Goal: Navigation & Orientation: Find specific page/section

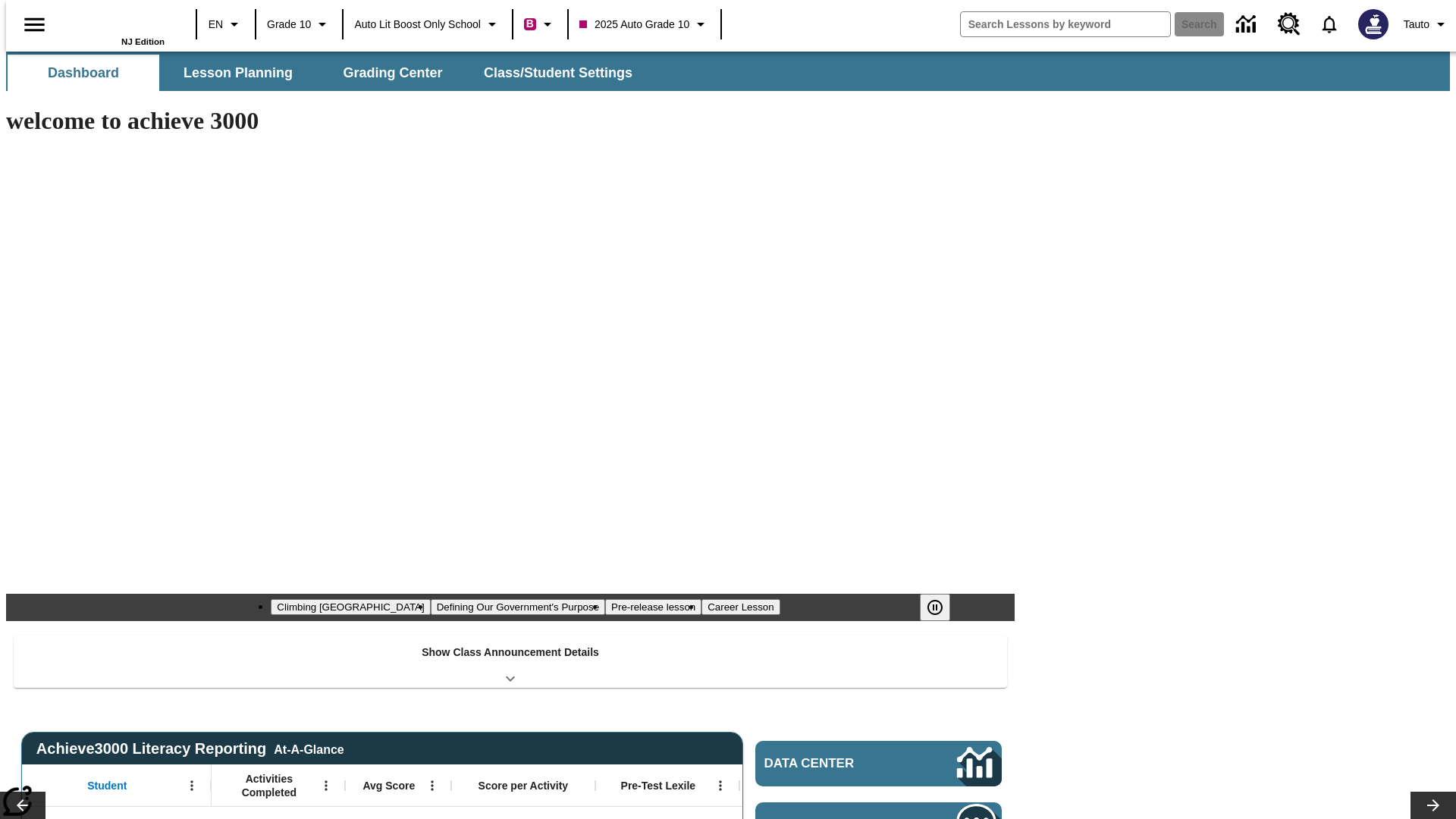
type input "-1"
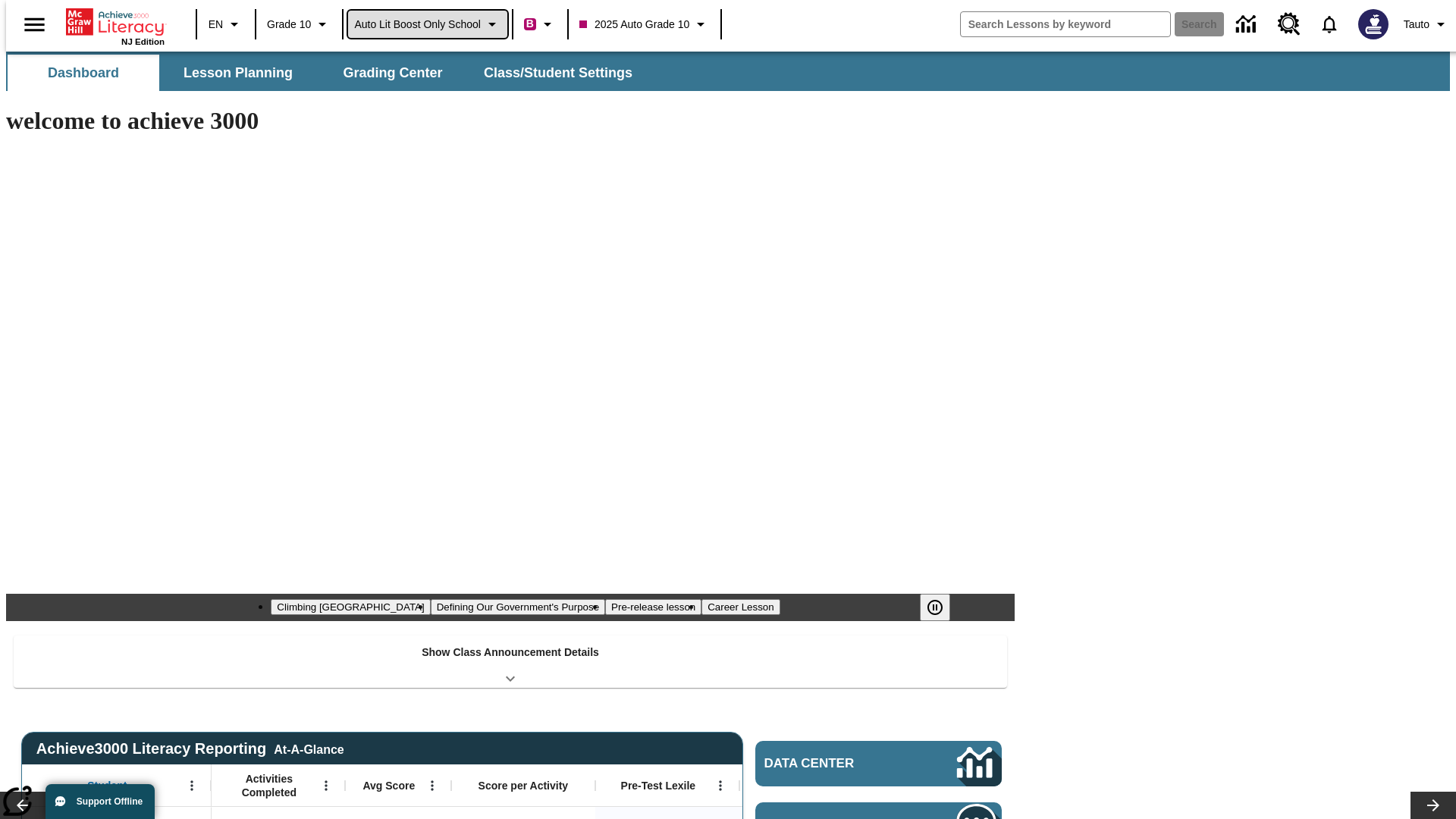
click at [426, 25] on span "Auto Lit Boost only School" at bounding box center [418, 25] width 126 height 16
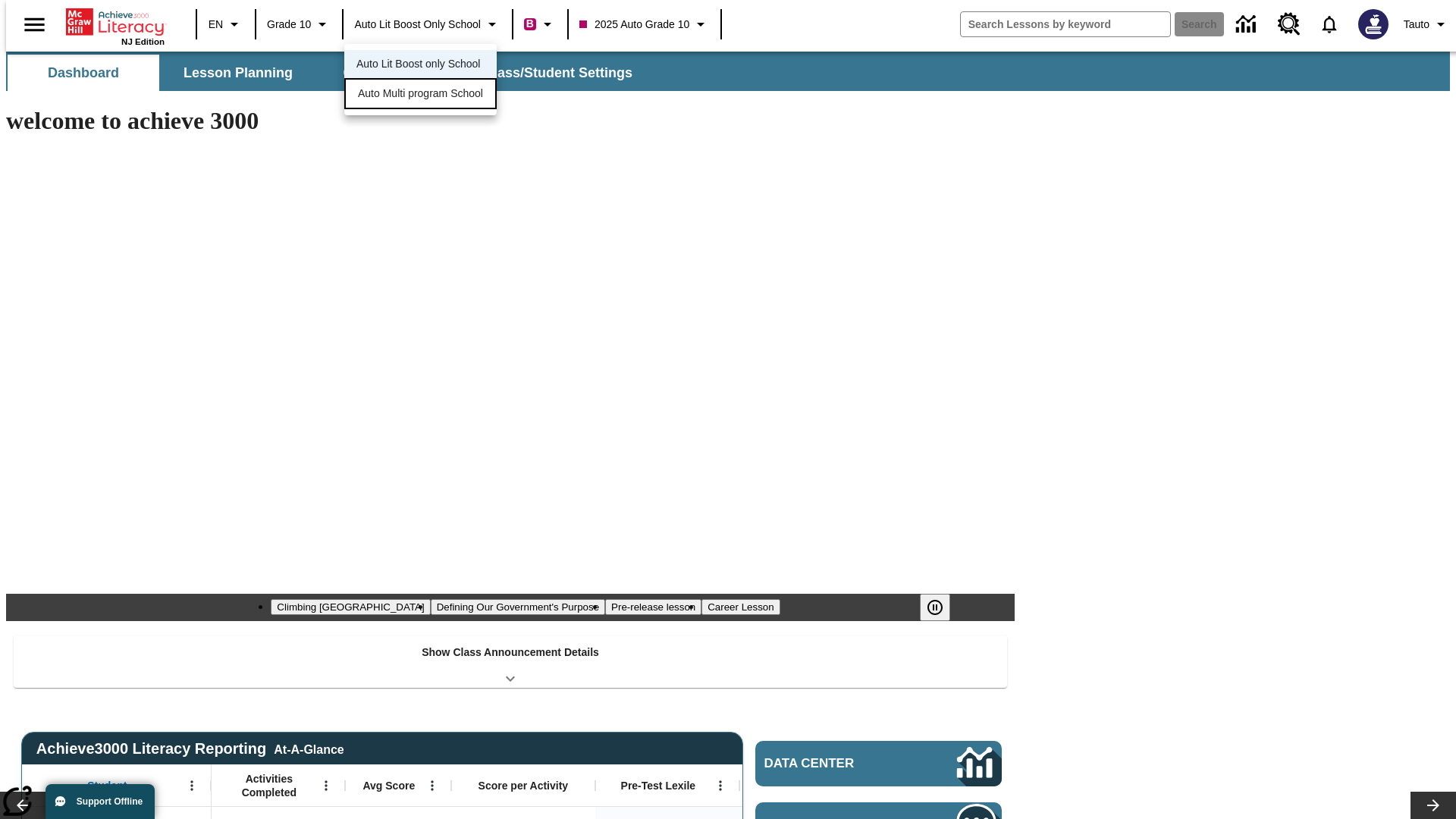
click at [424, 95] on span "Auto Multi program School" at bounding box center [421, 94] width 125 height 16
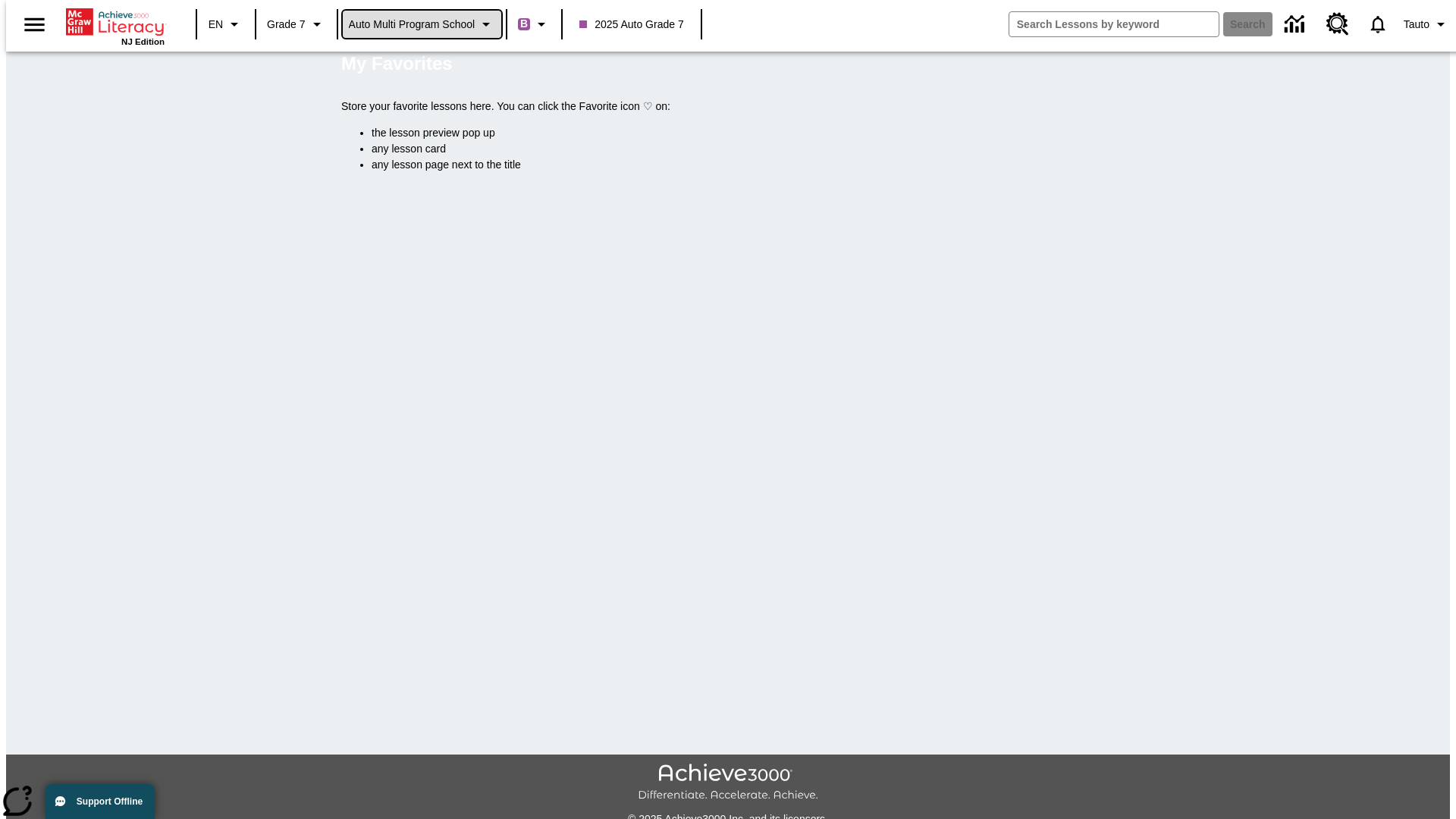
click at [422, 25] on span "Auto Multi program School" at bounding box center [412, 25] width 126 height 16
click at [417, 65] on span "Auto Lit Boost only School" at bounding box center [412, 64] width 123 height 16
